Goal: Entertainment & Leisure: Browse casually

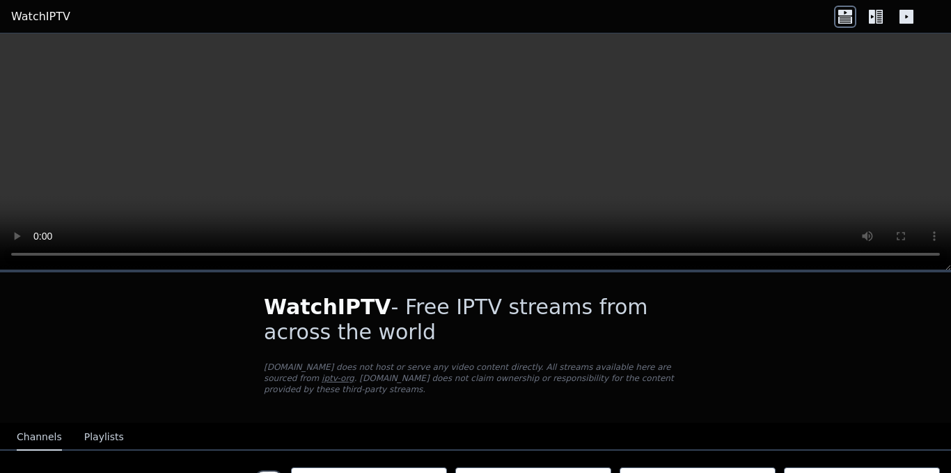
click at [872, 17] on icon at bounding box center [876, 17] width 22 height 22
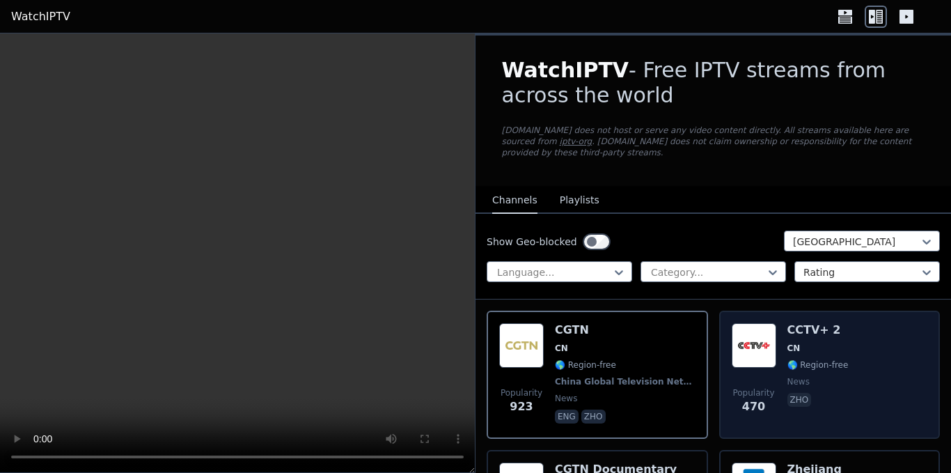
click at [758, 341] on img at bounding box center [754, 345] width 45 height 45
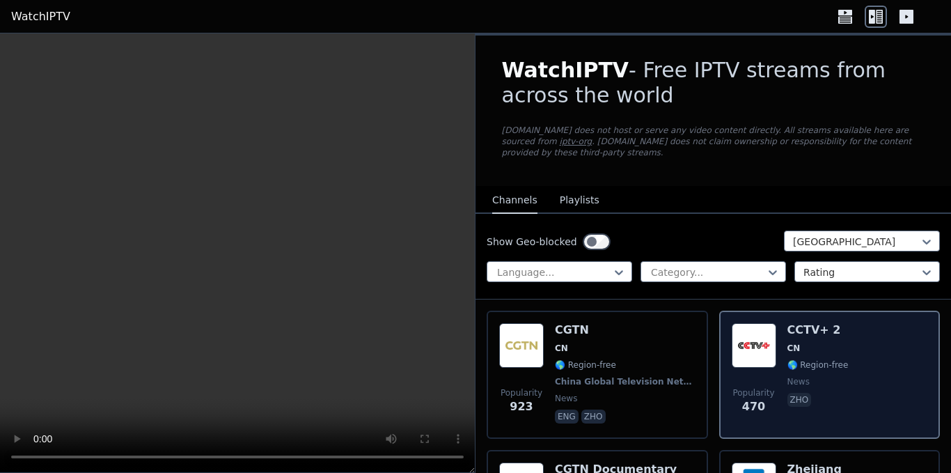
click at [758, 341] on img at bounding box center [754, 345] width 45 height 45
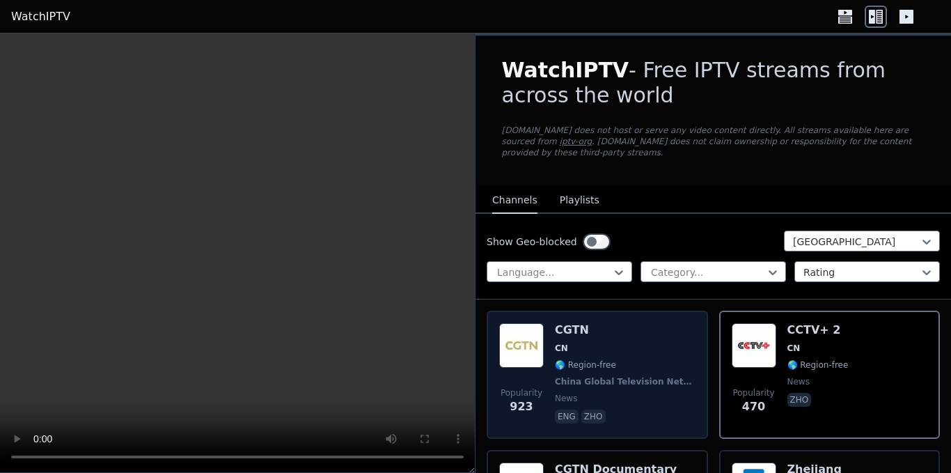
click at [603, 359] on span "🌎 Region-free" at bounding box center [585, 364] width 61 height 11
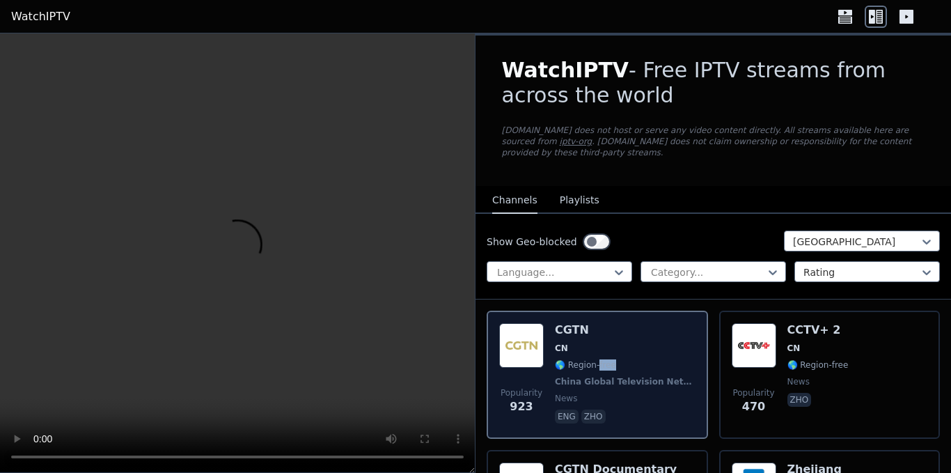
click at [603, 359] on span "🌎 Region-free" at bounding box center [585, 364] width 61 height 11
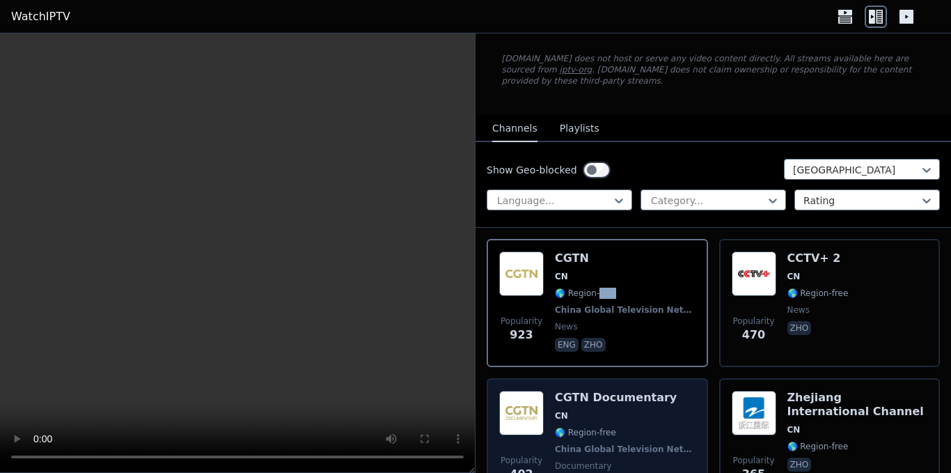
scroll to position [139, 0]
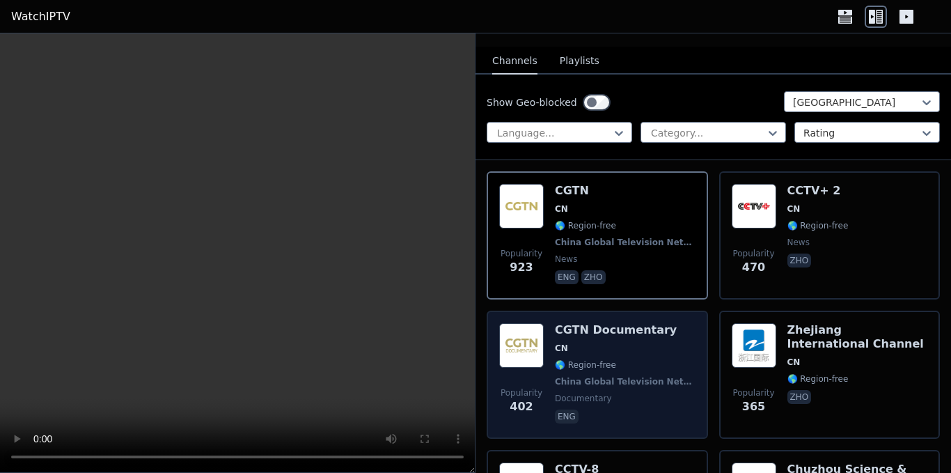
click at [597, 324] on h6 "CGTN Documentary" at bounding box center [625, 330] width 141 height 14
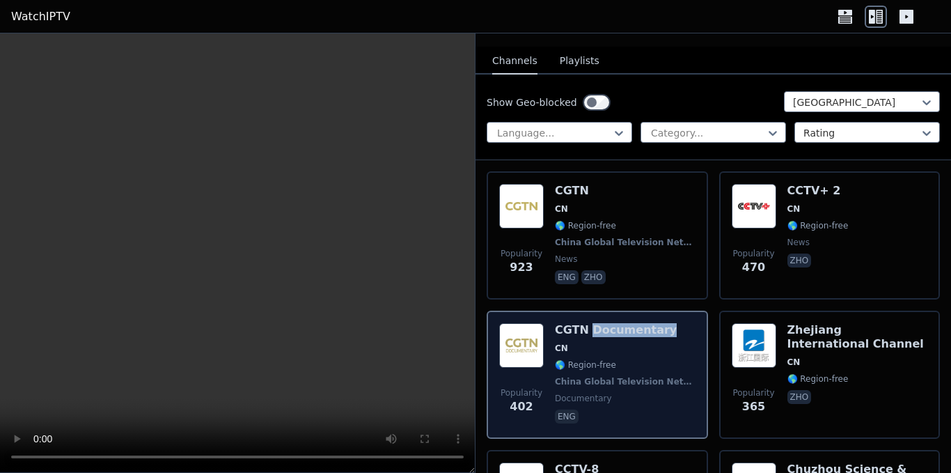
click at [597, 324] on h6 "CGTN Documentary" at bounding box center [625, 330] width 141 height 14
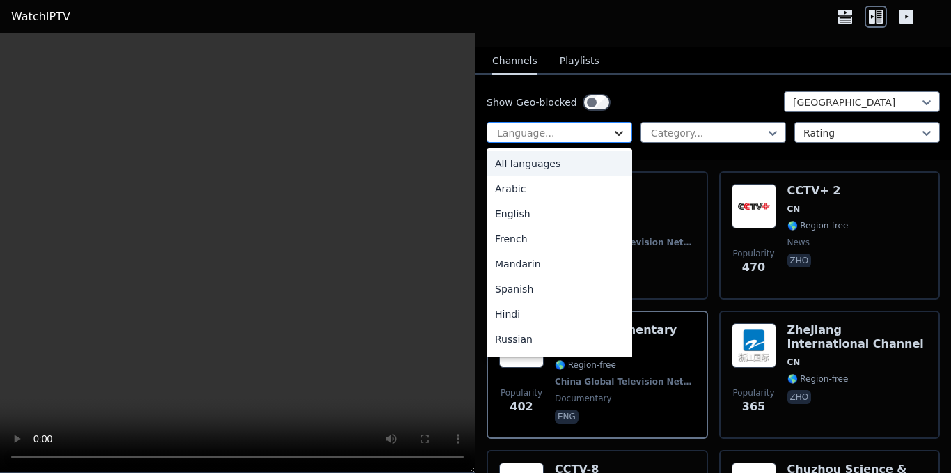
click at [613, 126] on icon at bounding box center [619, 133] width 14 height 14
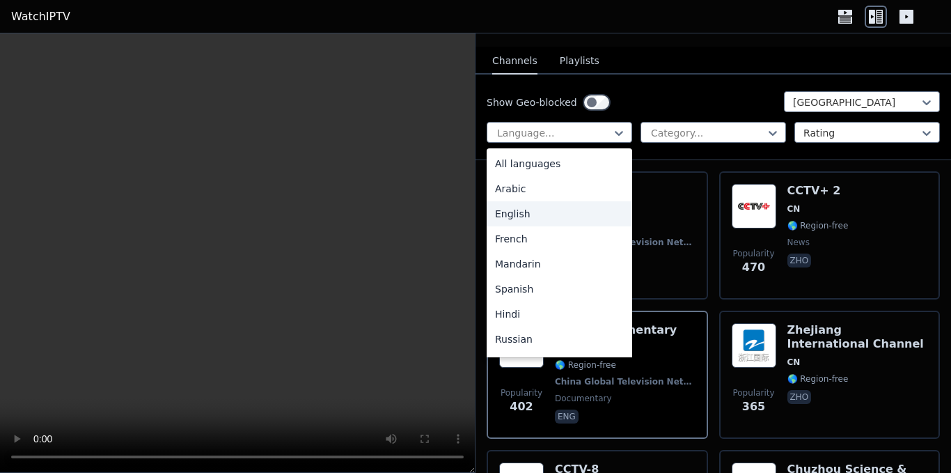
click at [560, 201] on div "English" at bounding box center [559, 213] width 145 height 25
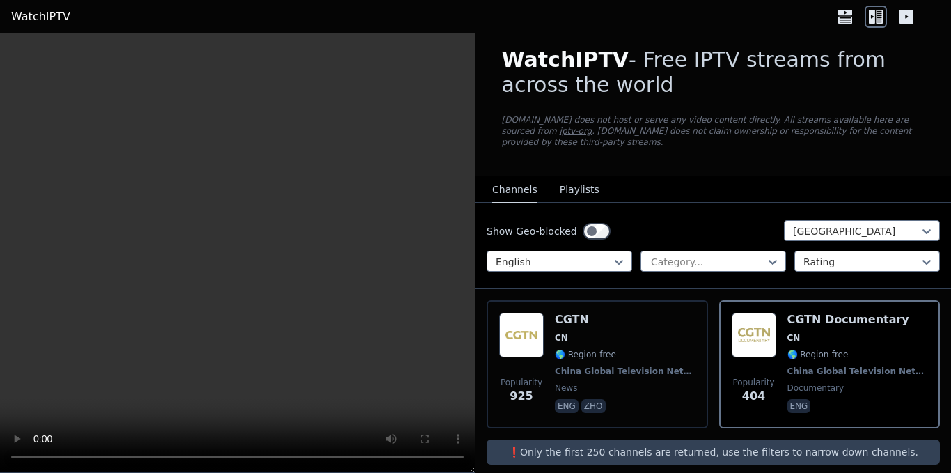
scroll to position [13, 0]
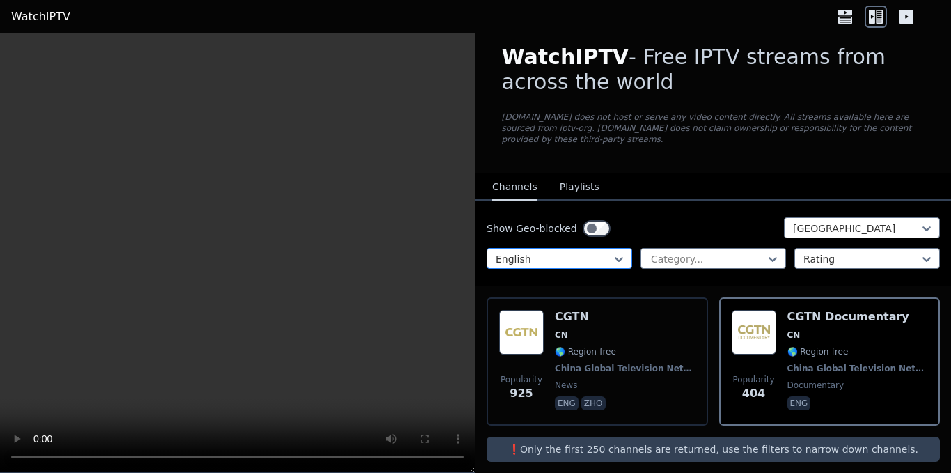
click at [601, 252] on div at bounding box center [554, 259] width 116 height 14
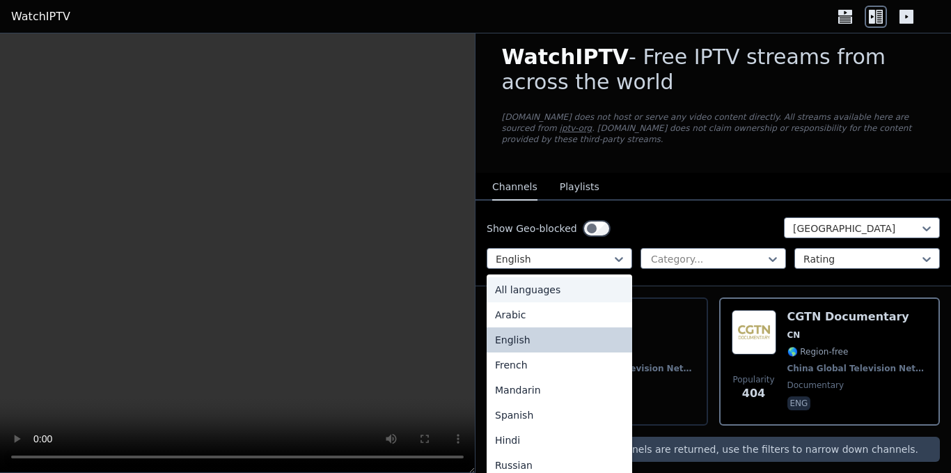
click at [578, 278] on div "All languages" at bounding box center [559, 289] width 145 height 25
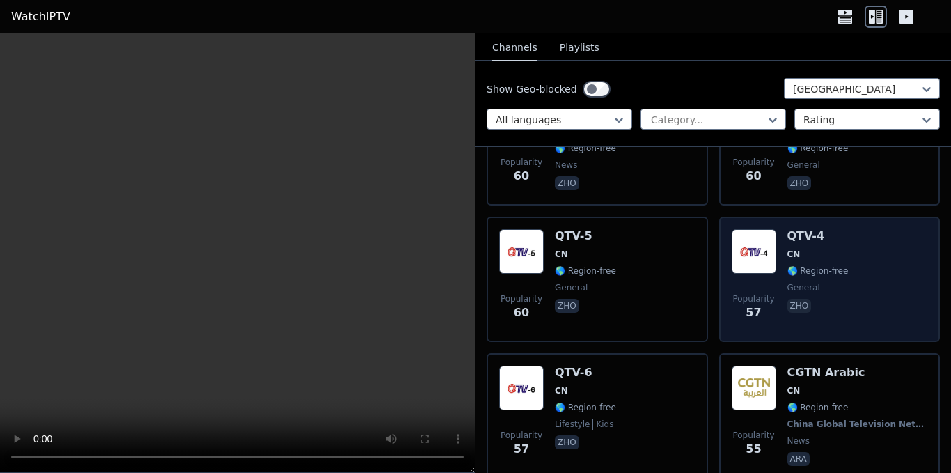
scroll to position [1937, 0]
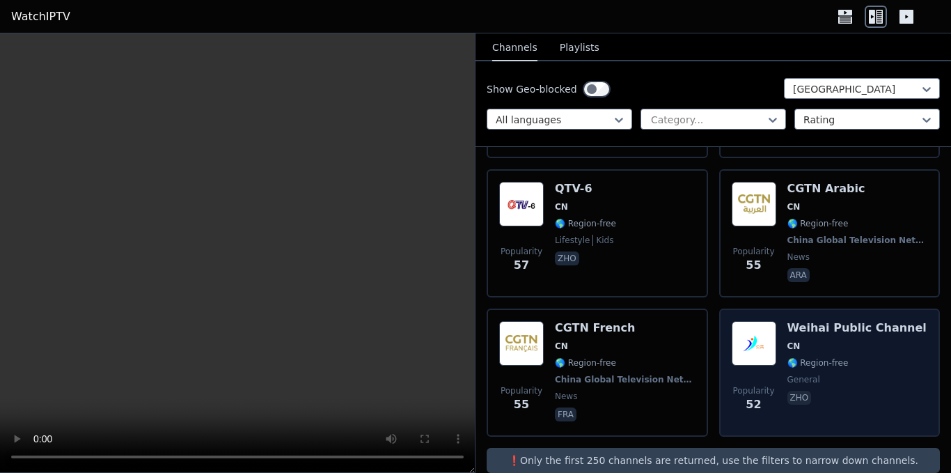
click at [754, 321] on img at bounding box center [754, 343] width 45 height 45
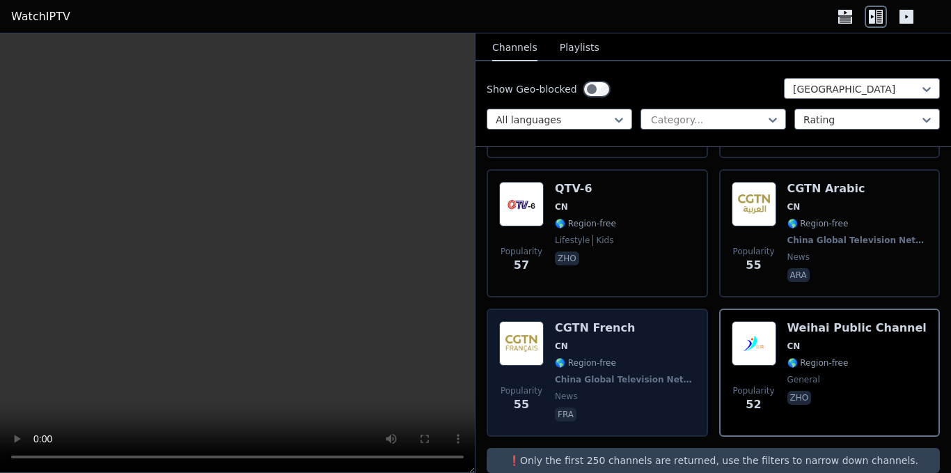
click at [516, 321] on img at bounding box center [521, 343] width 45 height 45
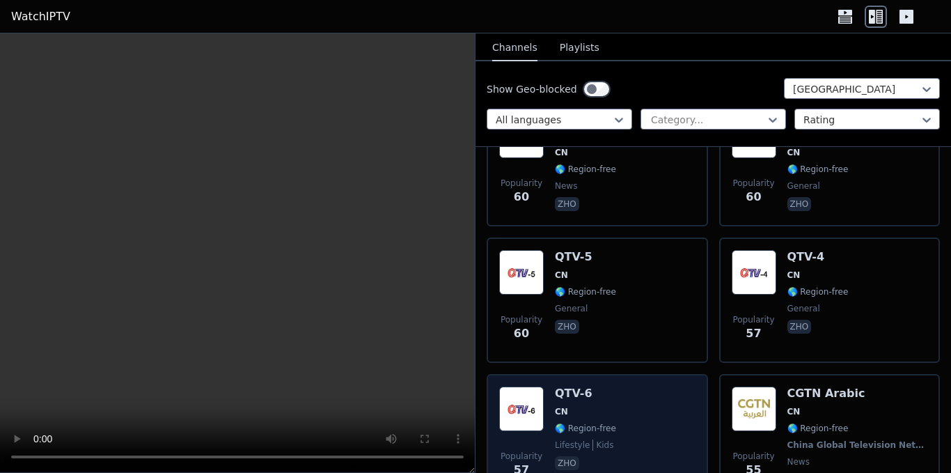
scroll to position [1729, 0]
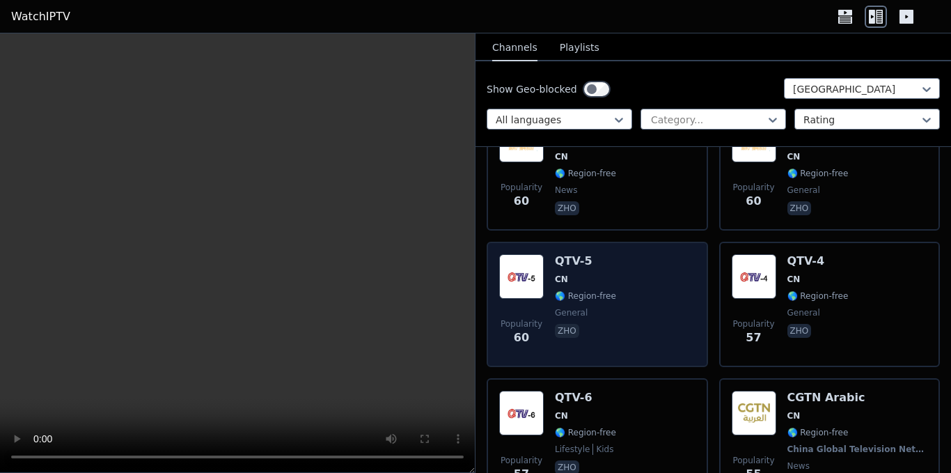
click at [551, 254] on div "Popularity 60 QTV-5 CN 🌎 Region-free general zho" at bounding box center [597, 304] width 196 height 100
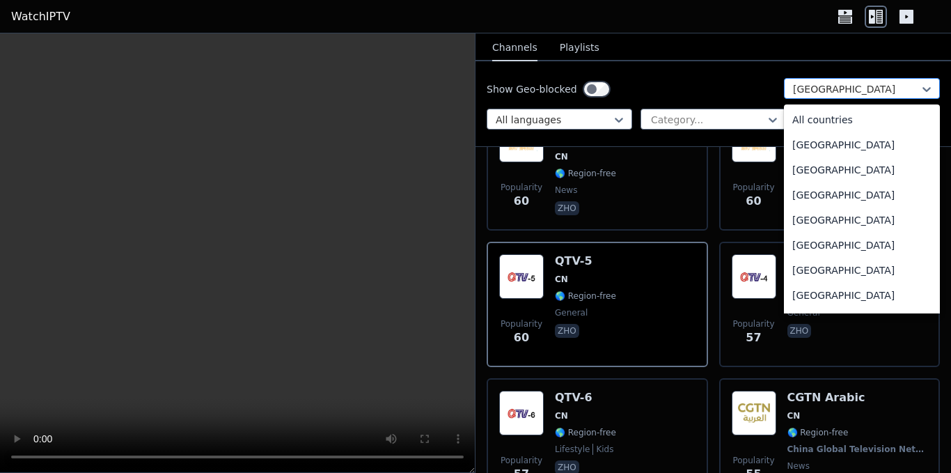
click at [840, 90] on div at bounding box center [856, 89] width 127 height 14
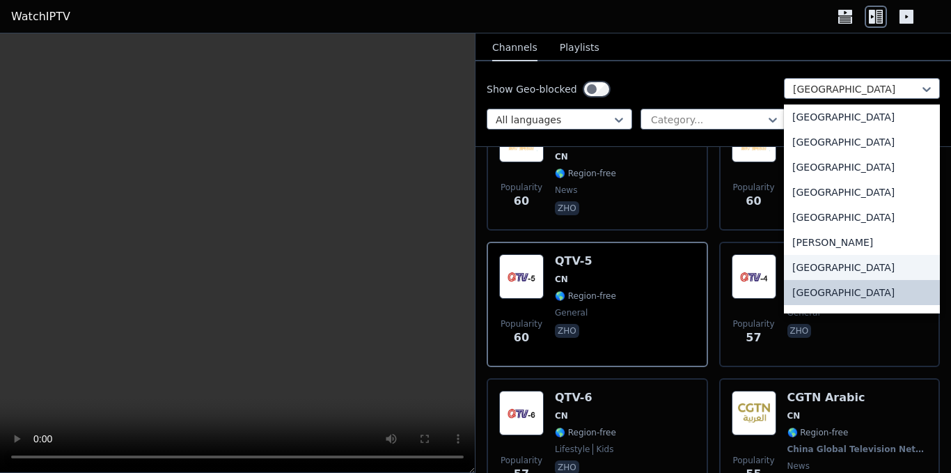
click at [825, 263] on div "[GEOGRAPHIC_DATA]" at bounding box center [862, 267] width 156 height 25
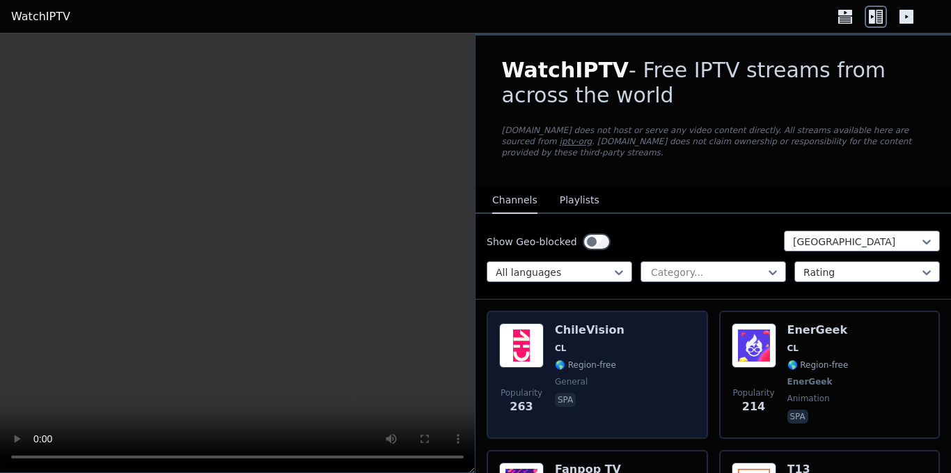
click at [572, 361] on div "ChileVision CL 🌎 Region-free general spa" at bounding box center [590, 374] width 70 height 103
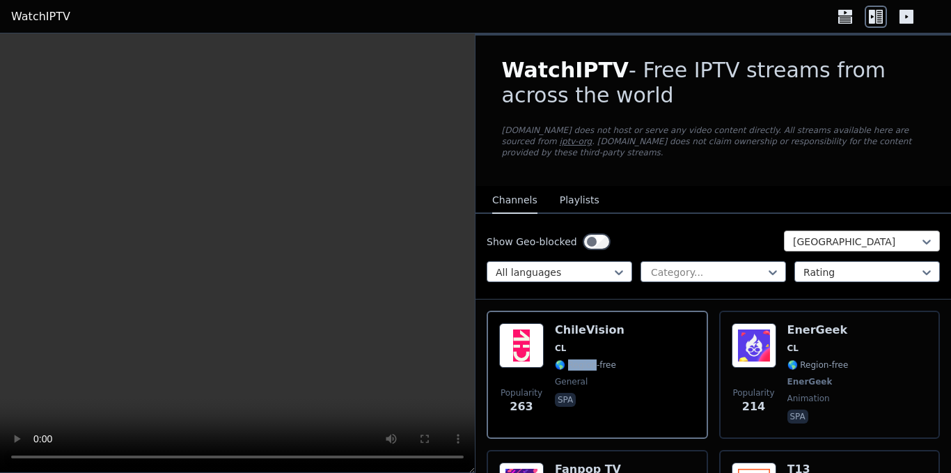
click at [801, 235] on div at bounding box center [856, 242] width 127 height 14
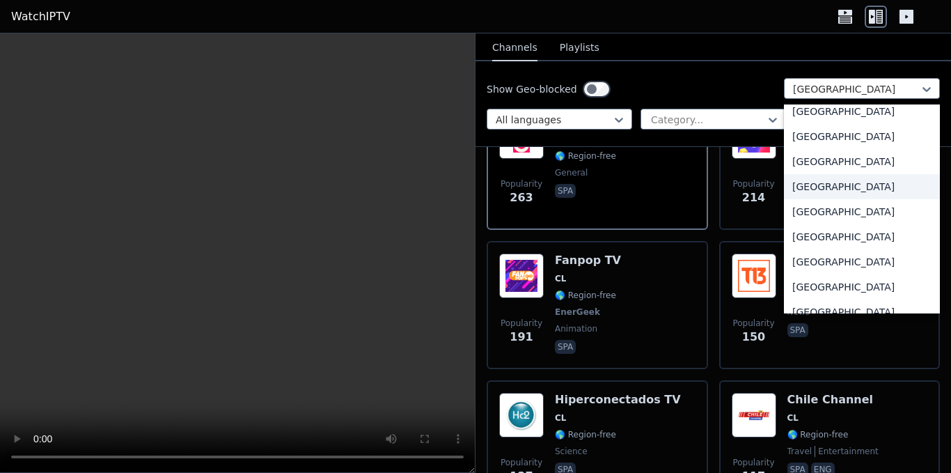
scroll to position [640, 0]
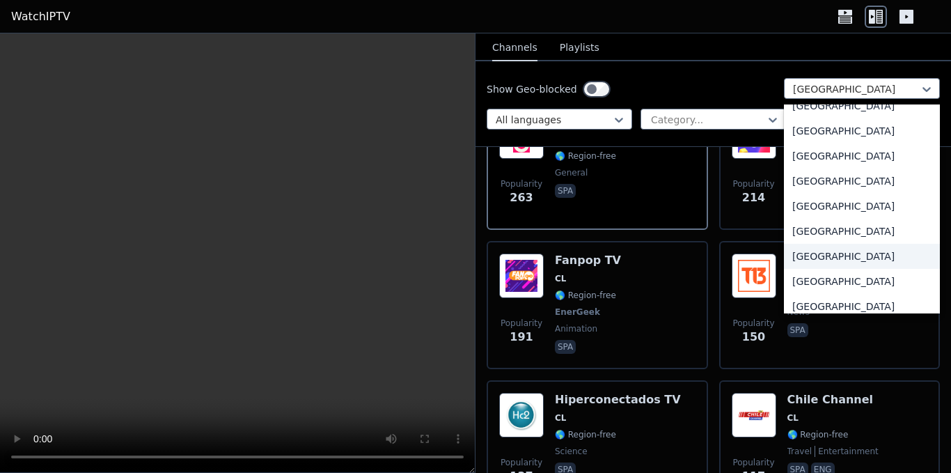
click at [839, 252] on div "[GEOGRAPHIC_DATA]" at bounding box center [862, 256] width 156 height 25
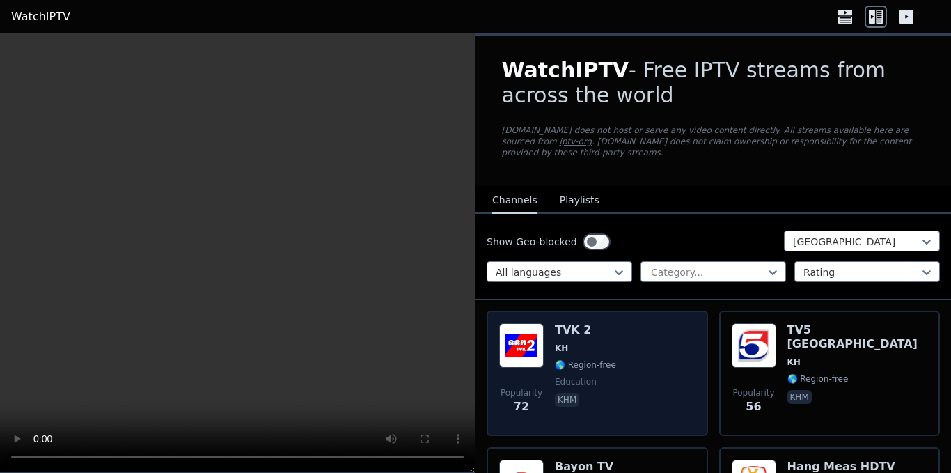
click at [530, 333] on img at bounding box center [521, 345] width 45 height 45
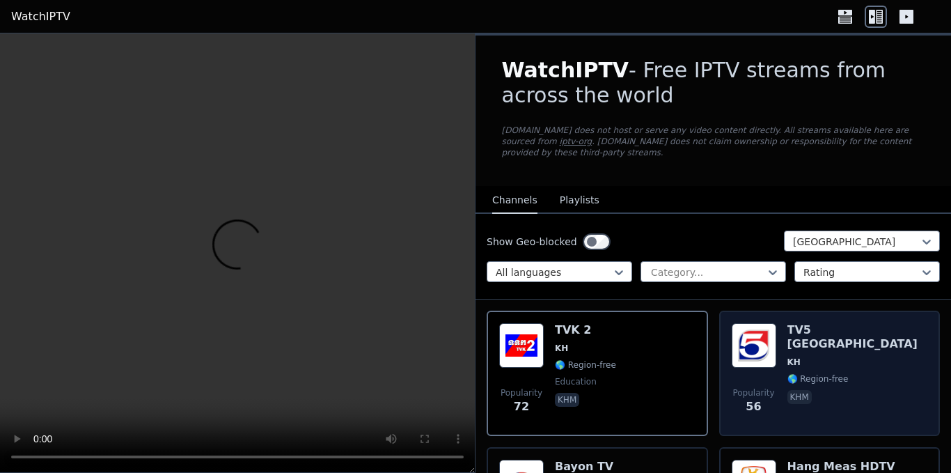
click at [762, 332] on img at bounding box center [754, 345] width 45 height 45
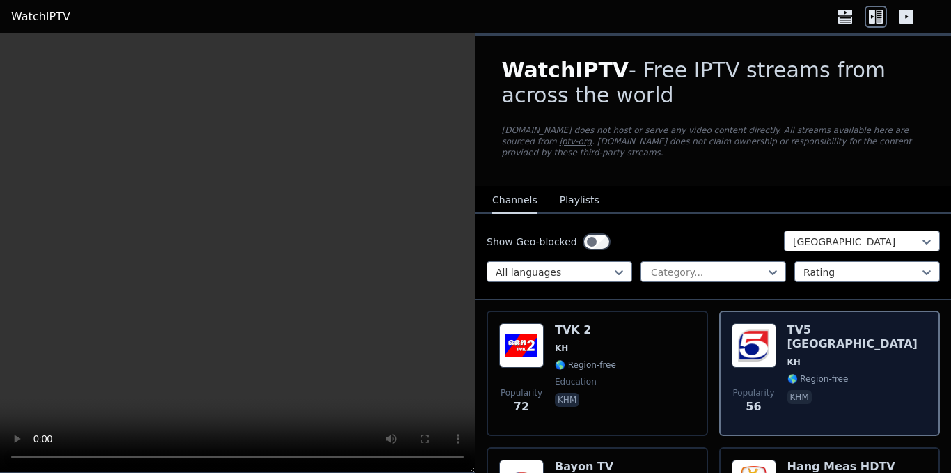
click at [762, 332] on img at bounding box center [754, 345] width 45 height 45
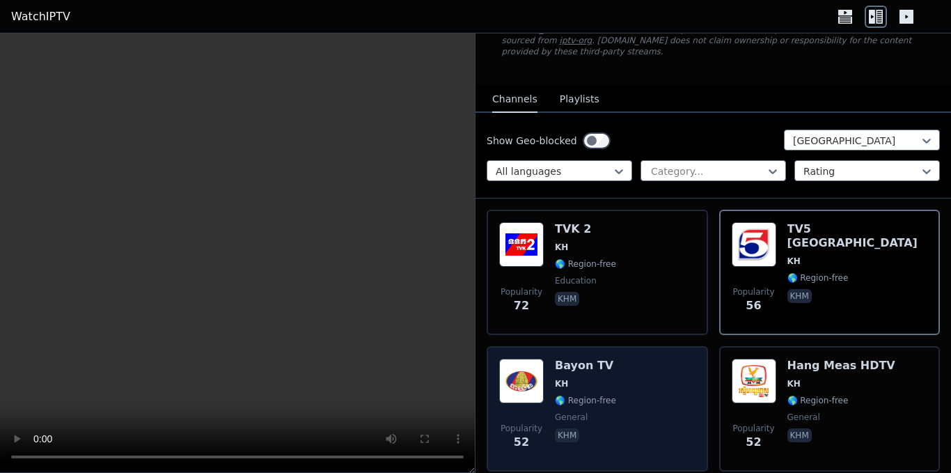
scroll to position [209, 0]
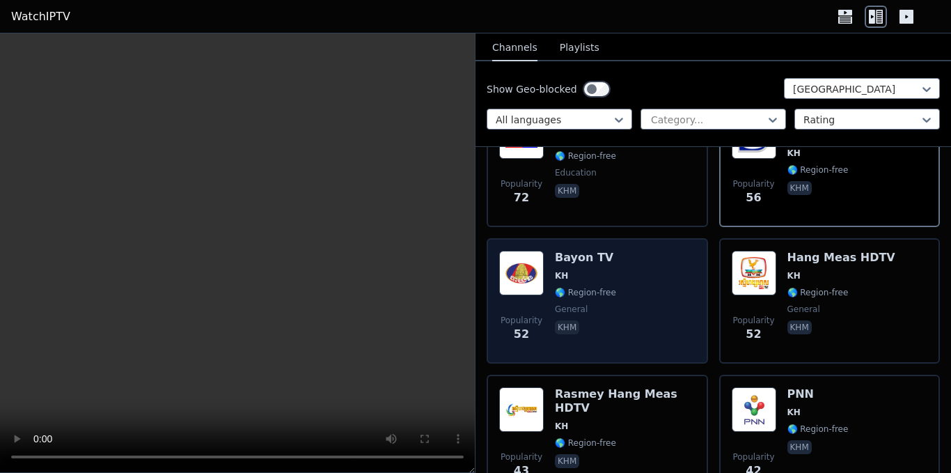
click at [581, 287] on div "Bayon TV KH 🌎 Region-free general khm" at bounding box center [585, 301] width 61 height 100
click at [516, 264] on img at bounding box center [521, 273] width 45 height 45
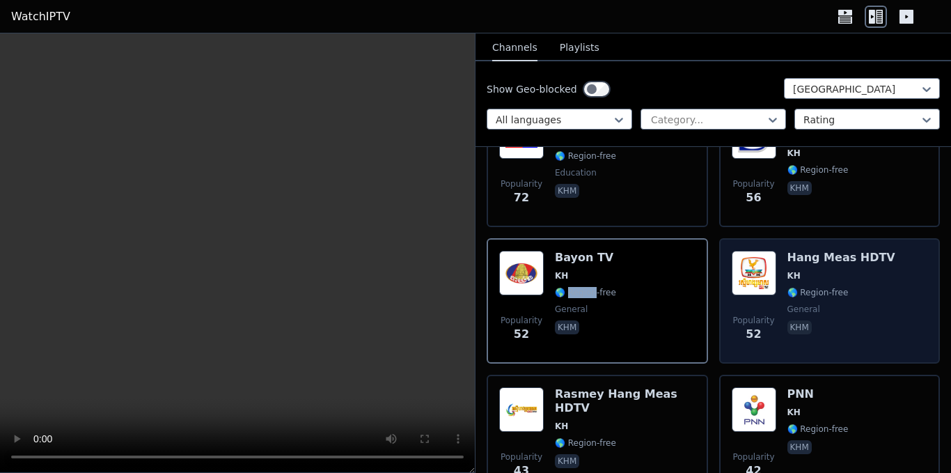
click at [748, 251] on img at bounding box center [754, 273] width 45 height 45
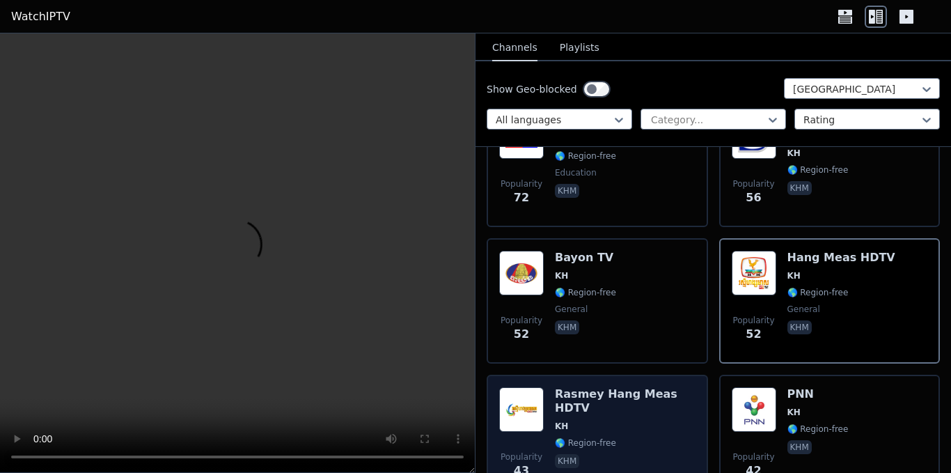
click at [622, 391] on div "Rasmey Hang Meas HDTV KH 🌎 Region-free khm" at bounding box center [625, 437] width 141 height 100
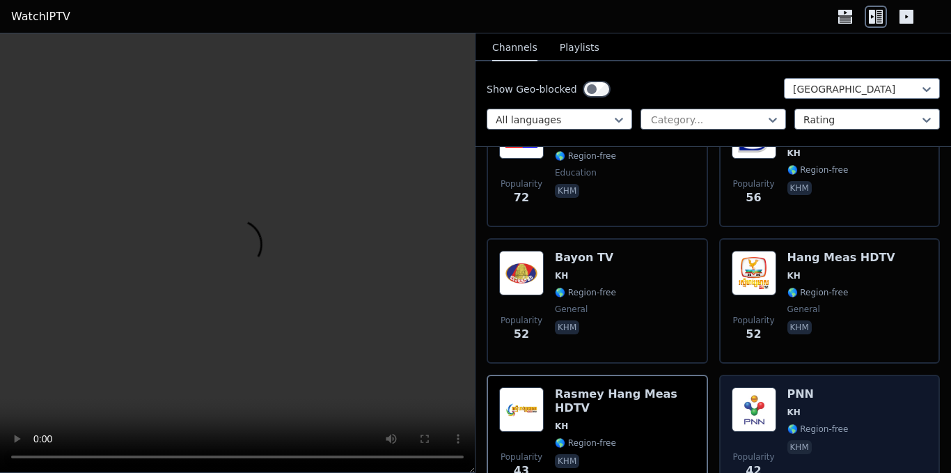
click at [818, 407] on span "KH" at bounding box center [817, 412] width 61 height 11
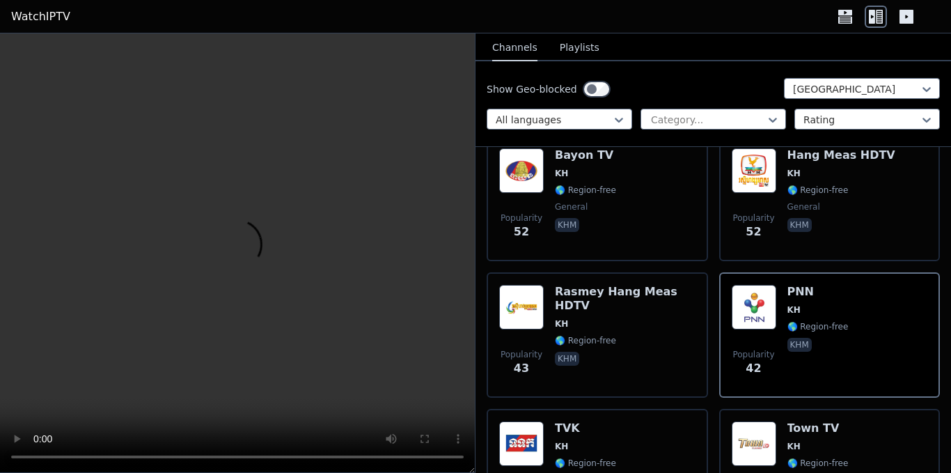
scroll to position [487, 0]
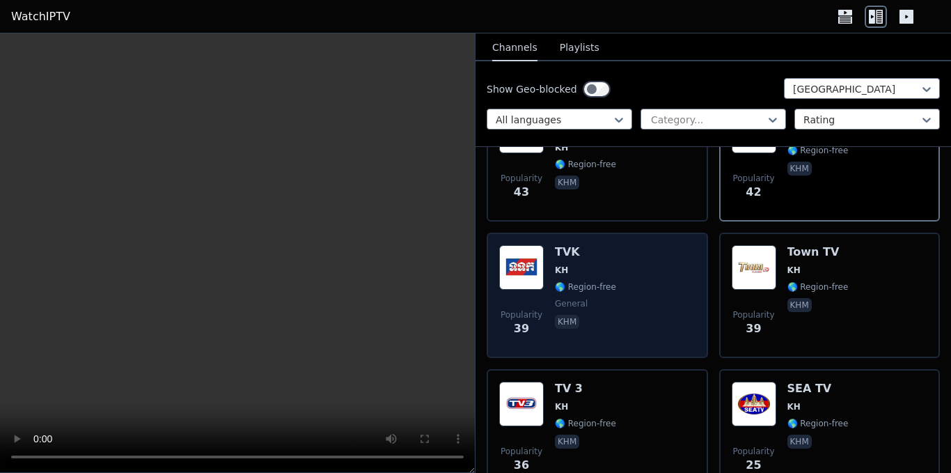
click at [612, 290] on div "Popularity 39 TVK KH 🌎 Region-free general khm" at bounding box center [597, 295] width 196 height 100
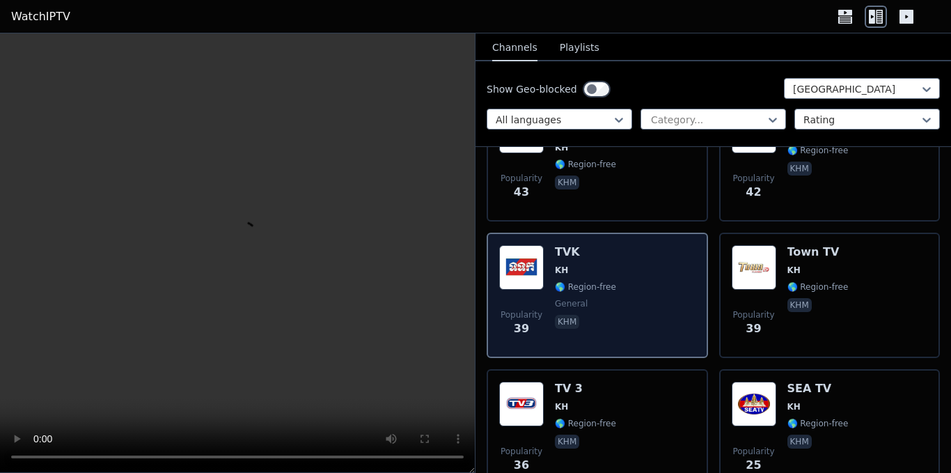
click at [612, 290] on div "Popularity 39 TVK KH 🌎 Region-free general khm" at bounding box center [597, 295] width 196 height 100
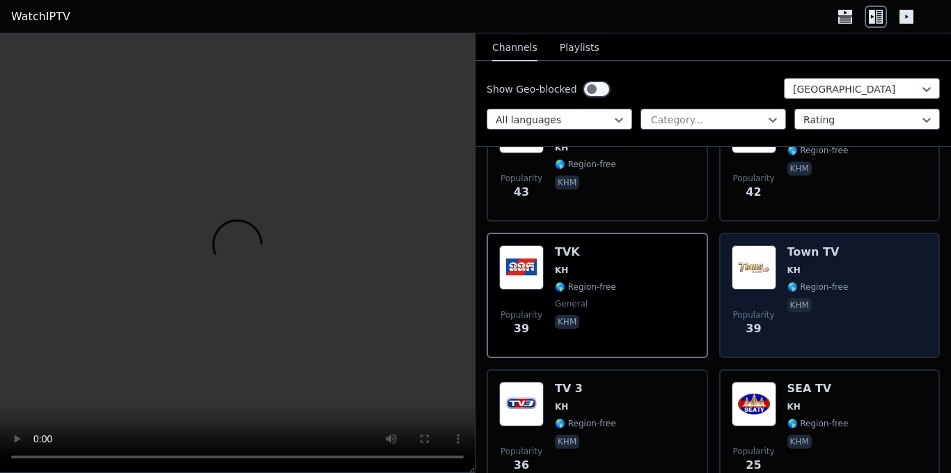
click at [842, 271] on div "Popularity 39 Town TV KH 🌎 Region-free khm" at bounding box center [830, 295] width 196 height 100
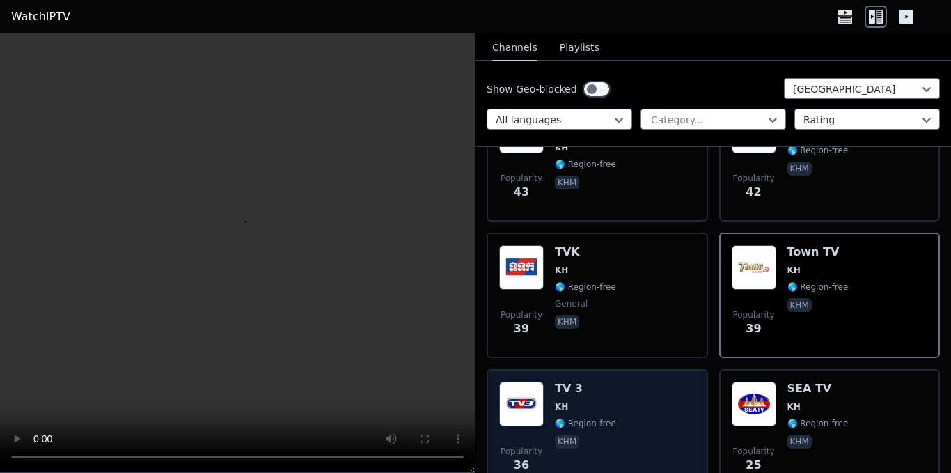
click at [606, 382] on h6 "TV 3" at bounding box center [585, 388] width 61 height 14
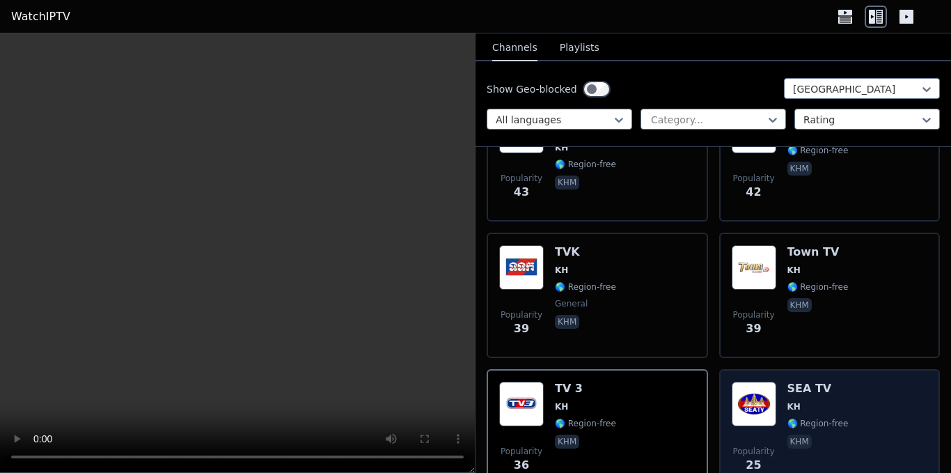
click at [808, 401] on span "KH" at bounding box center [817, 406] width 61 height 11
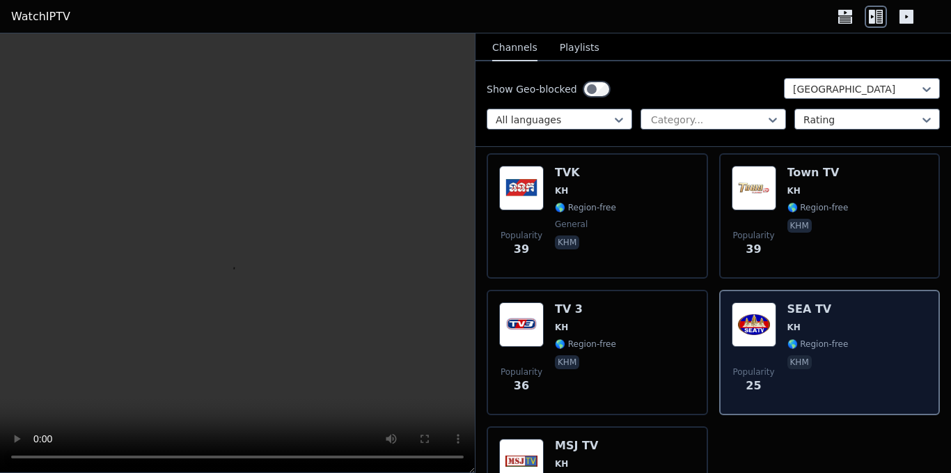
scroll to position [693, 0]
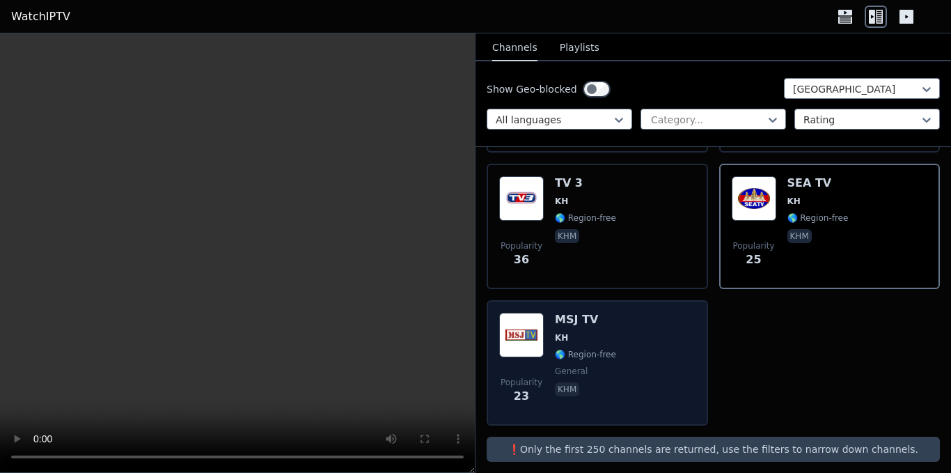
click at [539, 340] on img at bounding box center [521, 335] width 45 height 45
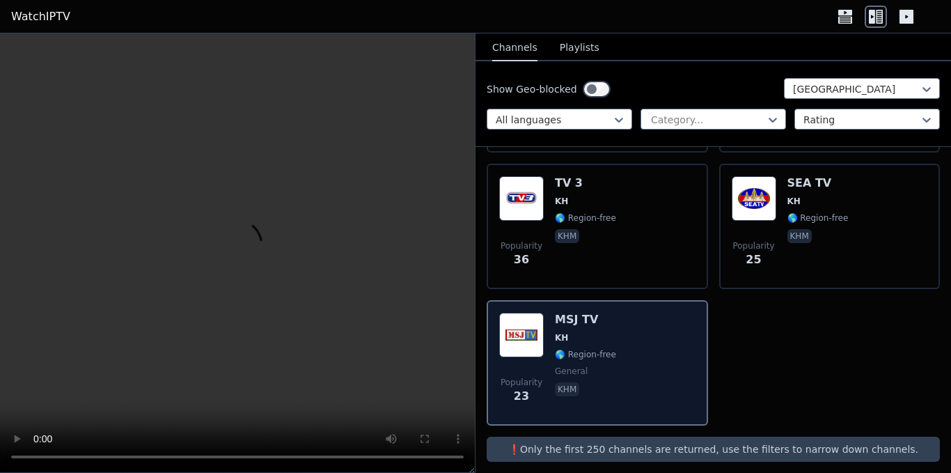
click at [539, 340] on img at bounding box center [521, 335] width 45 height 45
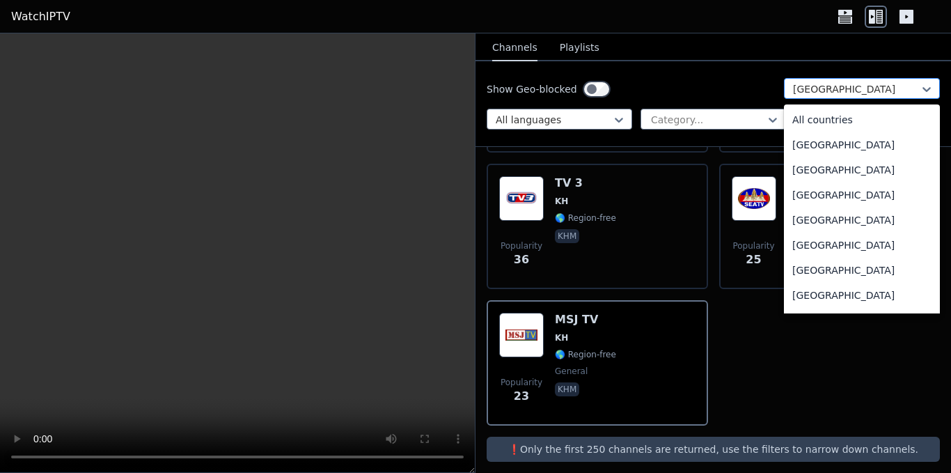
click at [851, 87] on div at bounding box center [856, 89] width 127 height 14
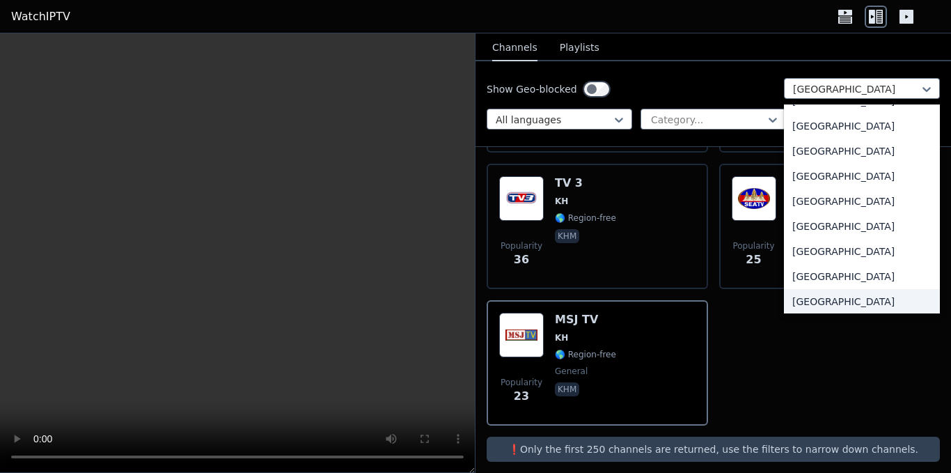
scroll to position [4904, 0]
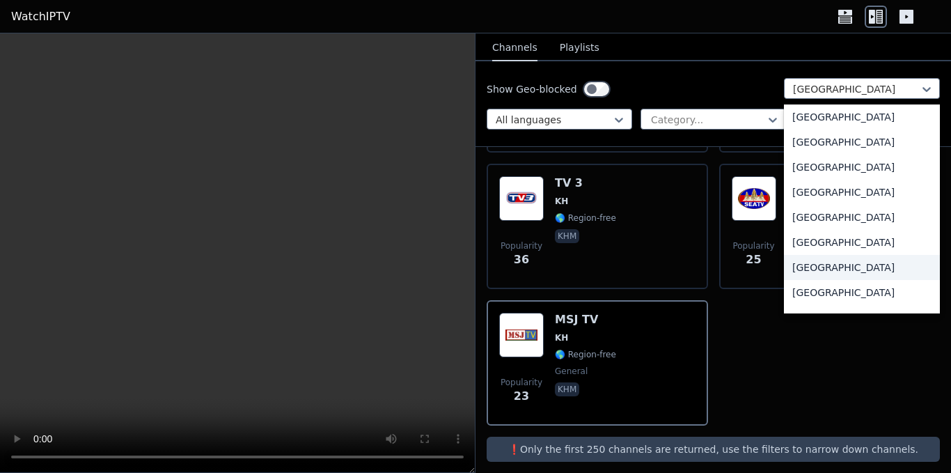
click at [845, 259] on div "[GEOGRAPHIC_DATA]" at bounding box center [862, 267] width 156 height 25
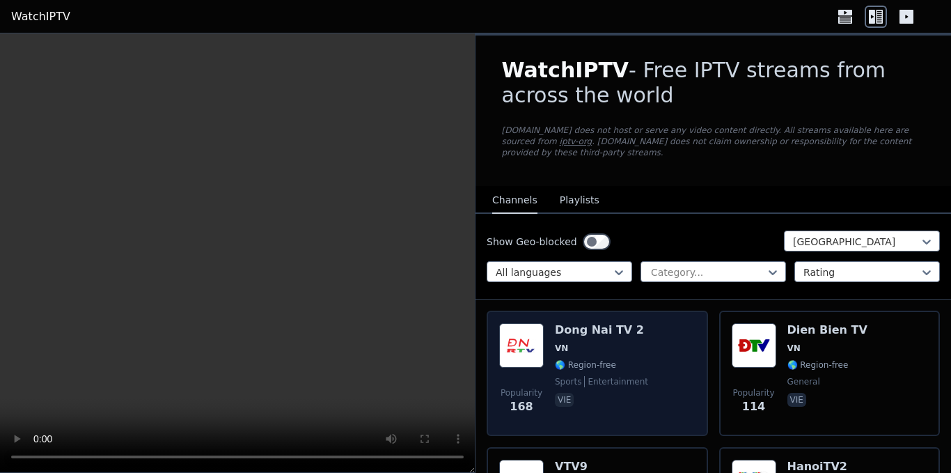
click at [556, 345] on div "Dong Nai TV 2 VN 🌎 Region-free sports entertainment vie" at bounding box center [601, 373] width 93 height 100
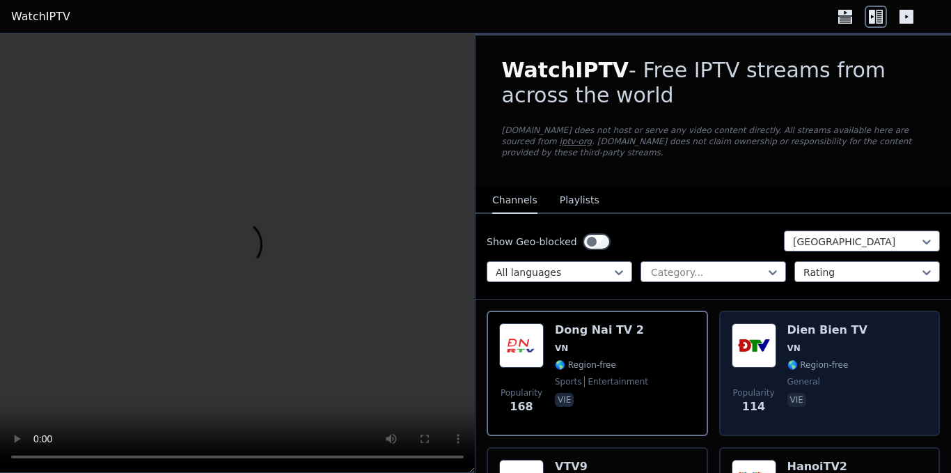
click at [724, 332] on div "Popularity 114 Dien Bien TV VN 🌎 Region-free general vie" at bounding box center [829, 372] width 221 height 125
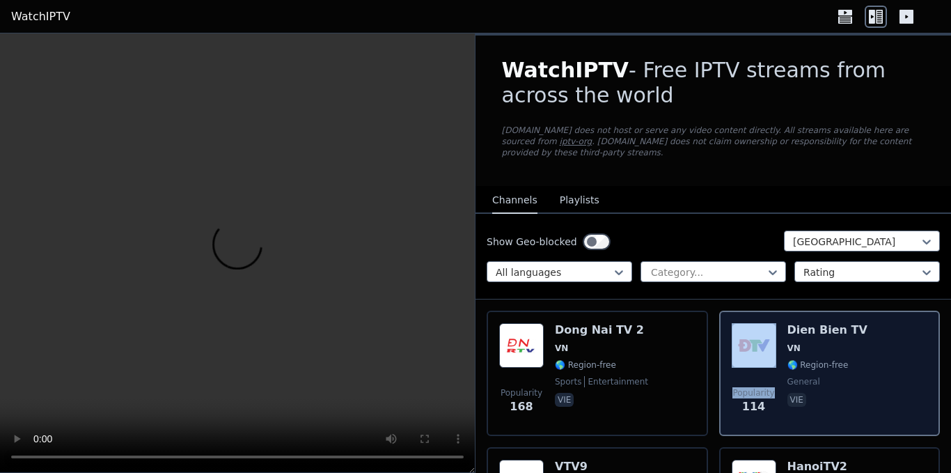
click at [724, 332] on div "Popularity 114 Dien Bien TV VN 🌎 Region-free general vie" at bounding box center [829, 372] width 221 height 125
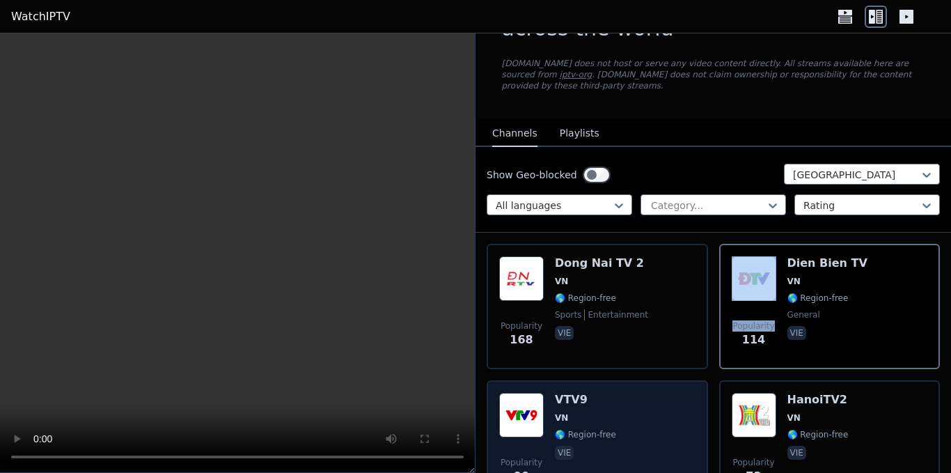
scroll to position [139, 0]
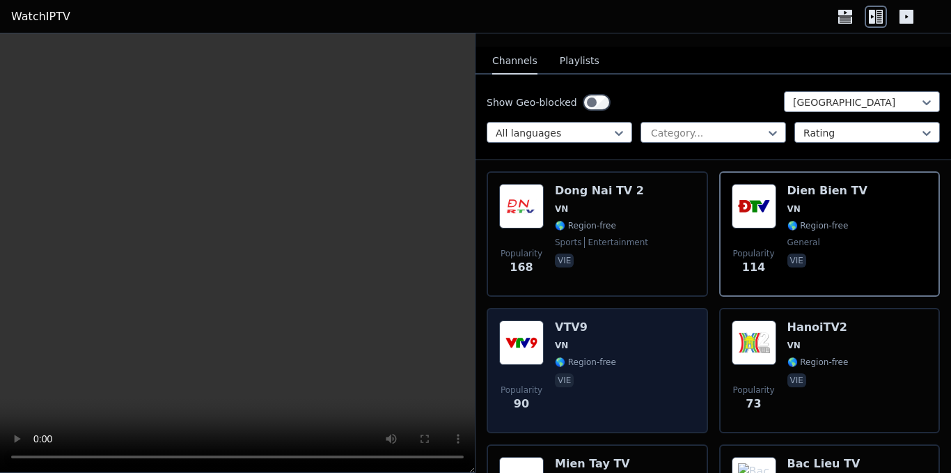
click at [589, 328] on div "VTV9 VN 🌎 Region-free vie" at bounding box center [585, 370] width 61 height 100
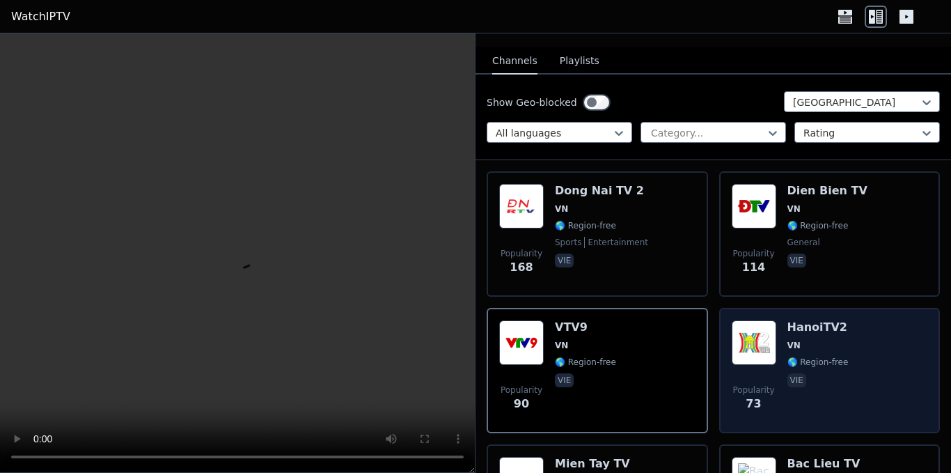
click at [853, 349] on div "Popularity 73 HanoiTV2 VN 🌎 Region-free vie" at bounding box center [830, 370] width 196 height 100
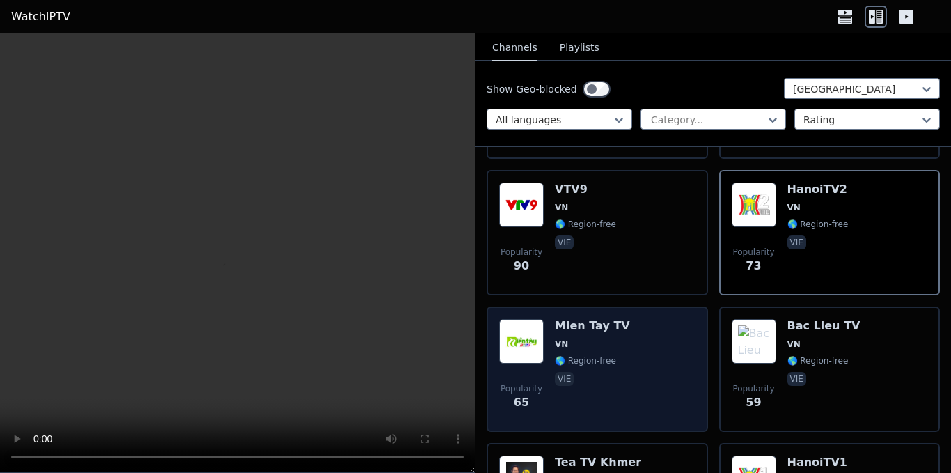
scroll to position [278, 0]
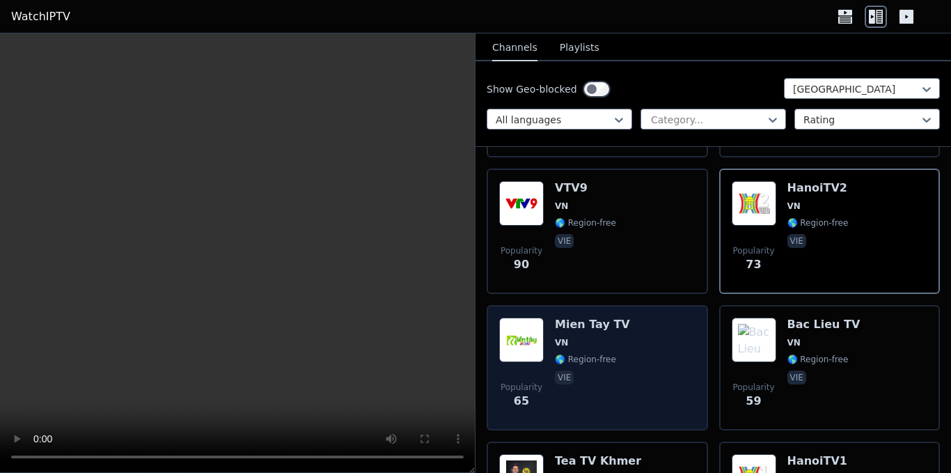
click at [603, 370] on span "vie" at bounding box center [592, 378] width 75 height 17
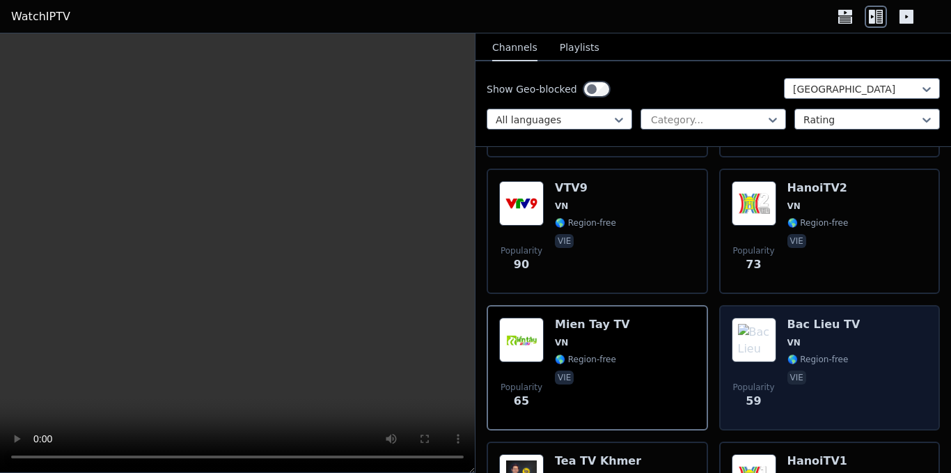
click at [867, 361] on div "Popularity 59 Bac Lieu TV VN 🌎 Region-free vie" at bounding box center [830, 367] width 196 height 100
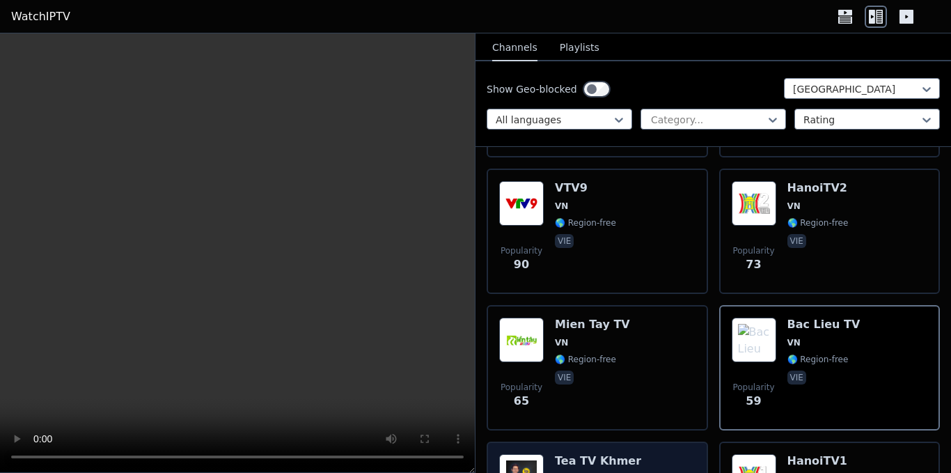
click at [606, 454] on h6 "Tea TV Khmer" at bounding box center [598, 461] width 86 height 14
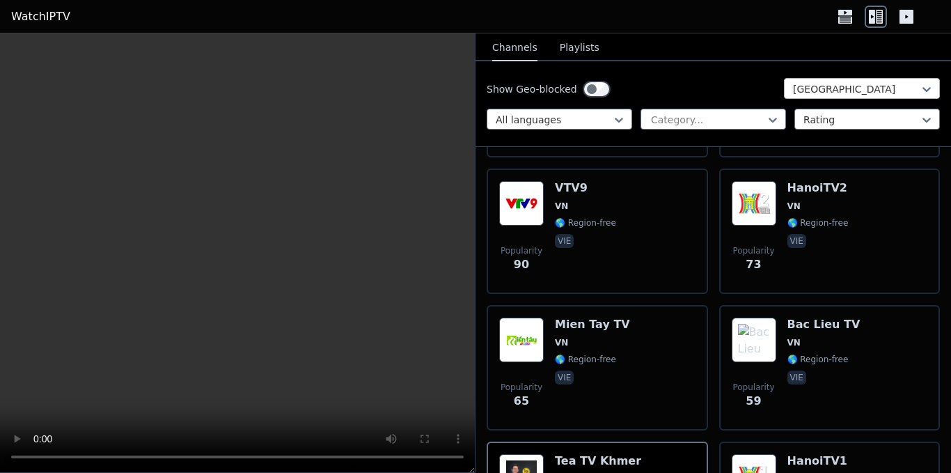
click at [866, 86] on div at bounding box center [856, 89] width 127 height 14
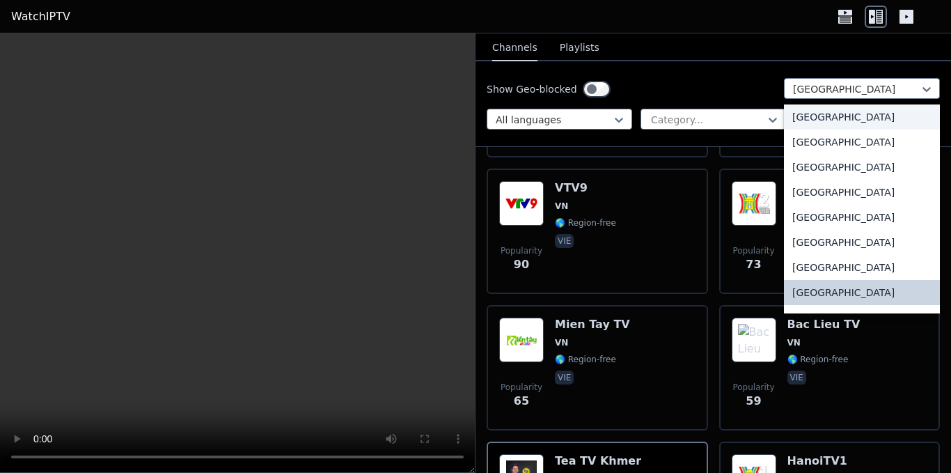
scroll to position [4556, 0]
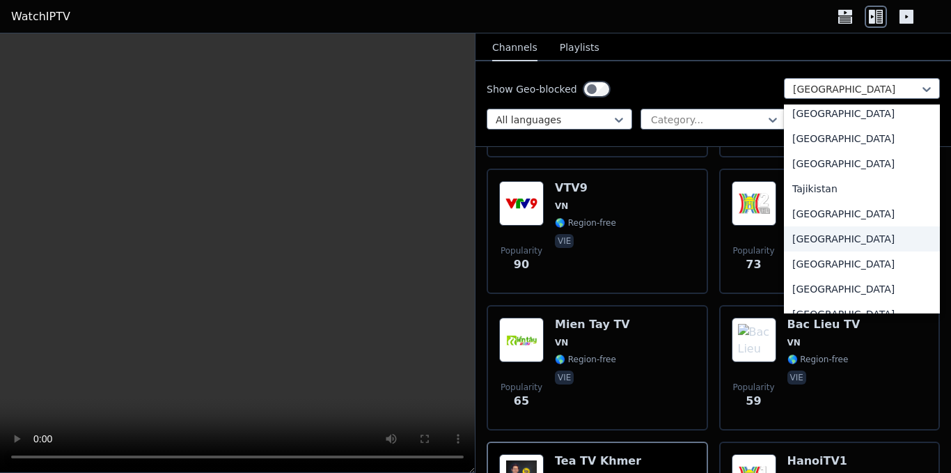
click at [815, 238] on div "[GEOGRAPHIC_DATA]" at bounding box center [862, 238] width 156 height 25
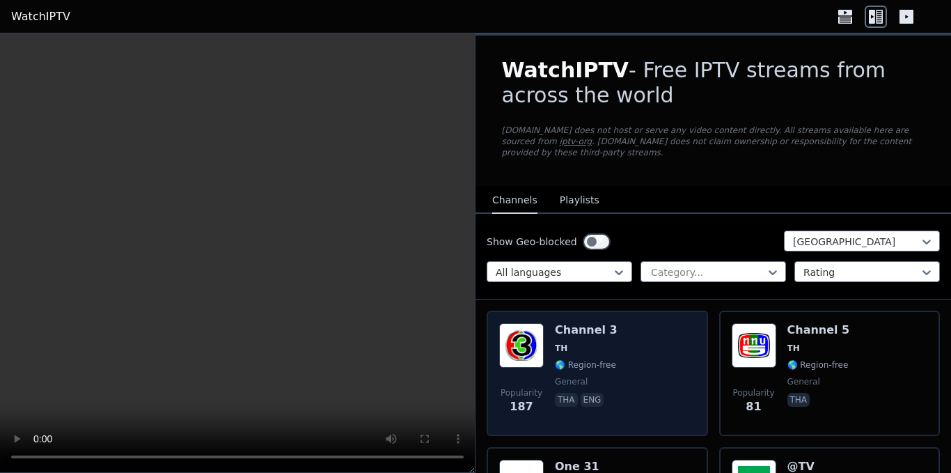
click at [535, 338] on img at bounding box center [521, 345] width 45 height 45
click at [535, 337] on img at bounding box center [521, 345] width 45 height 45
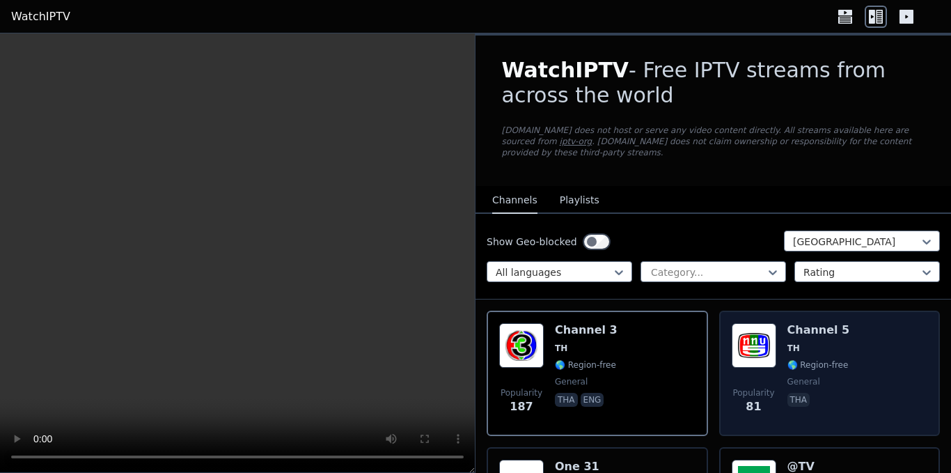
click at [750, 325] on img at bounding box center [754, 345] width 45 height 45
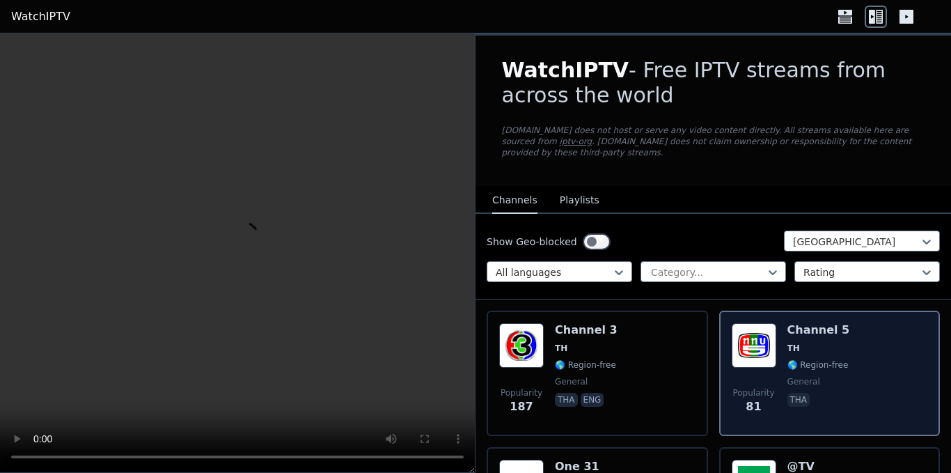
click at [750, 325] on img at bounding box center [754, 345] width 45 height 45
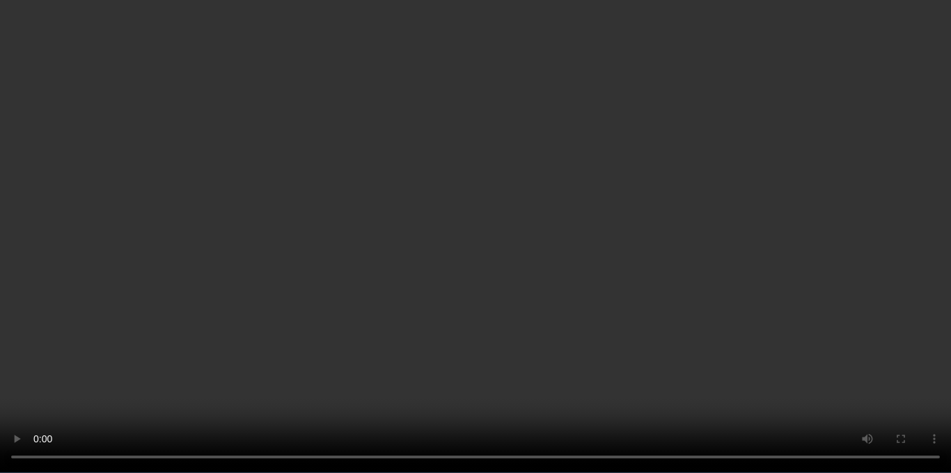
scroll to position [1532, 0]
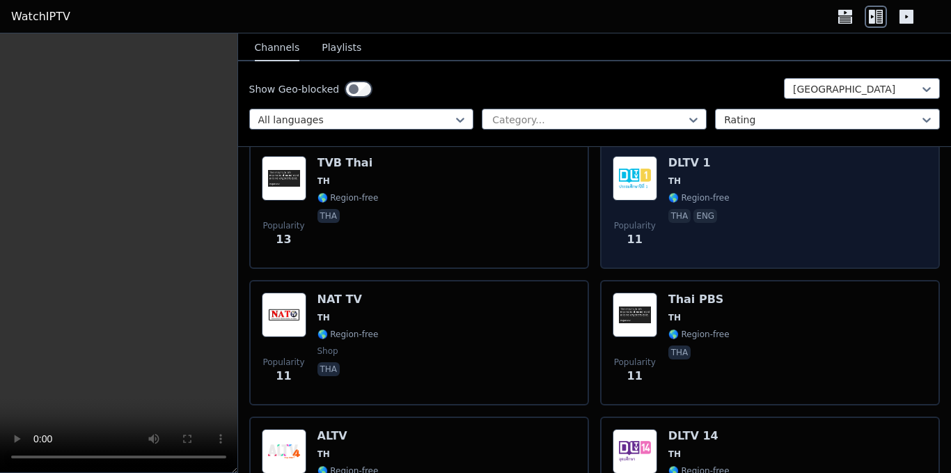
click at [687, 298] on div "Thai PBS TH 🌎 Region-free tha" at bounding box center [698, 342] width 61 height 100
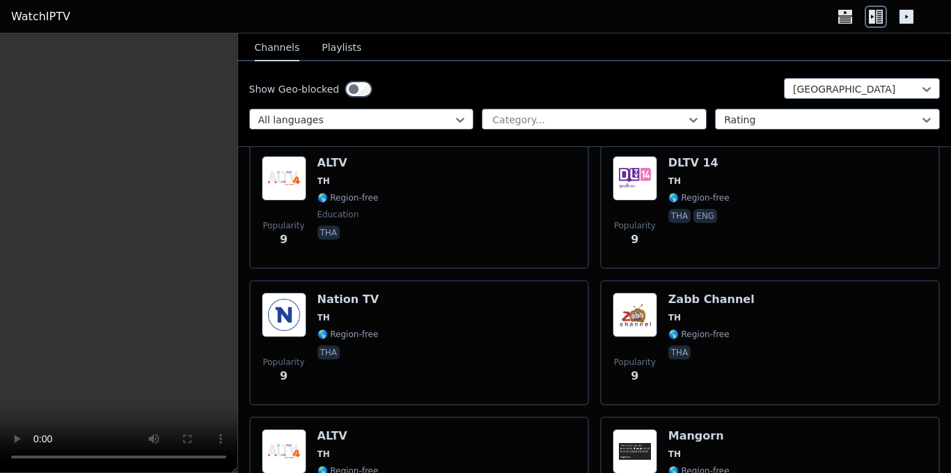
scroll to position [1810, 0]
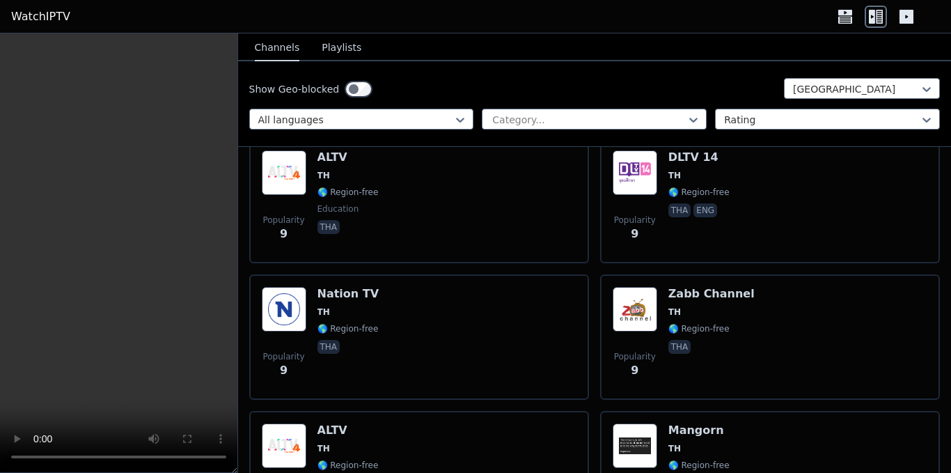
click at [711, 288] on h6 "Zabb Channel" at bounding box center [711, 294] width 86 height 14
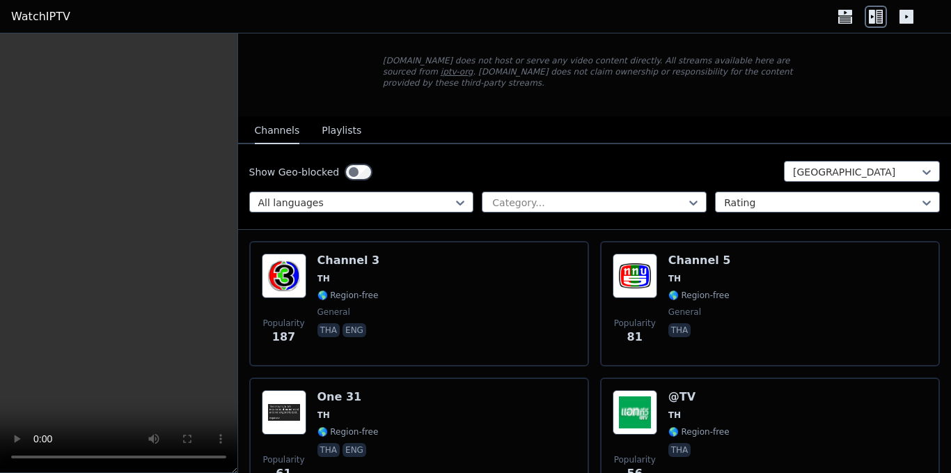
scroll to position [0, 0]
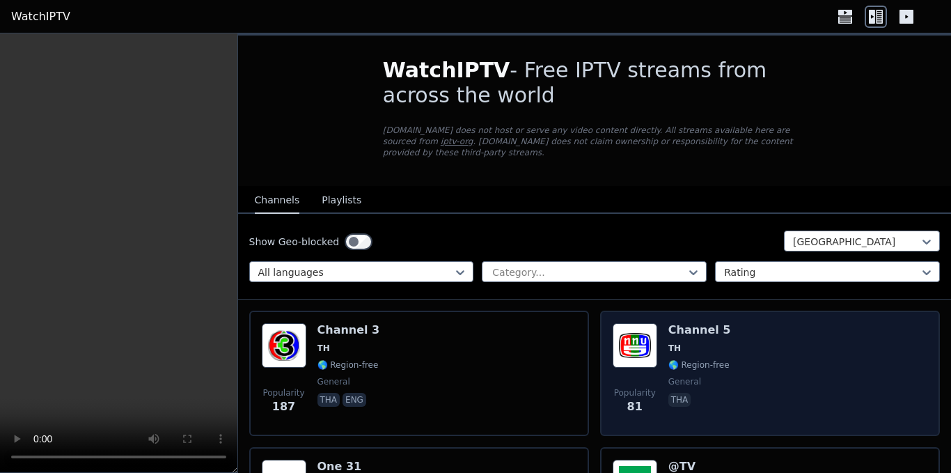
click at [683, 343] on span "TH" at bounding box center [699, 348] width 63 height 11
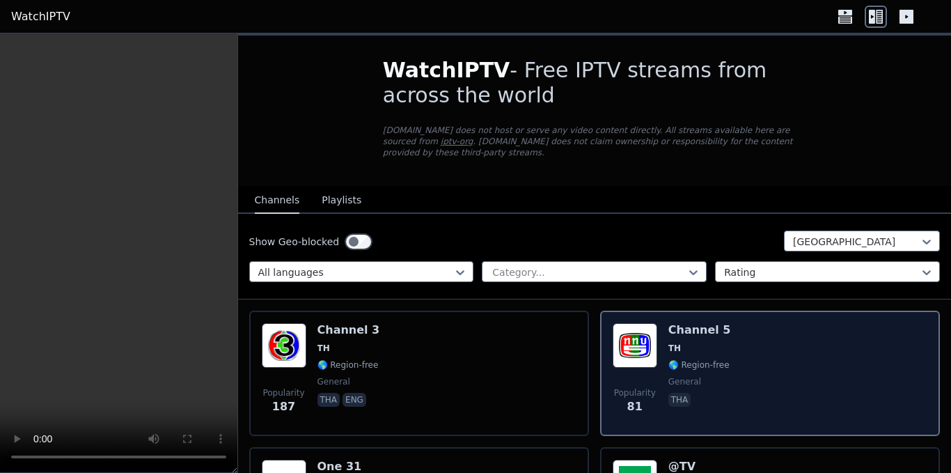
click at [683, 343] on span "TH" at bounding box center [699, 348] width 63 height 11
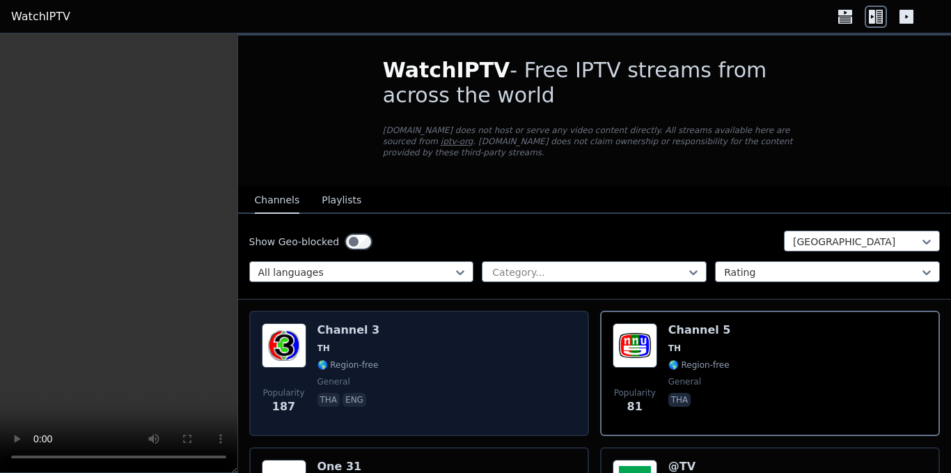
click at [398, 338] on div "Popularity 187 Channel 3 TH 🌎 Region-free general tha eng" at bounding box center [419, 373] width 315 height 100
